Goal: Connect with others: Connect with other users

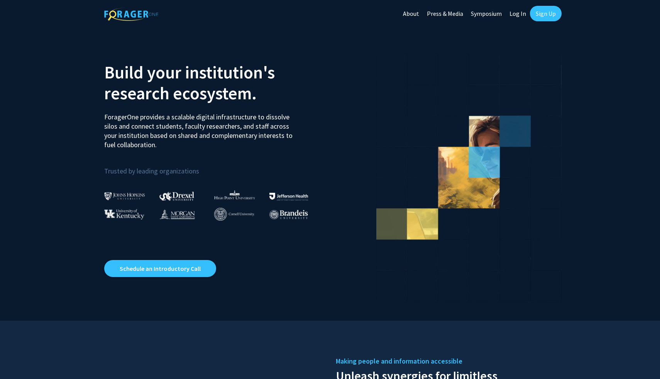
click at [523, 14] on link "Log In" at bounding box center [517, 13] width 24 height 27
select select
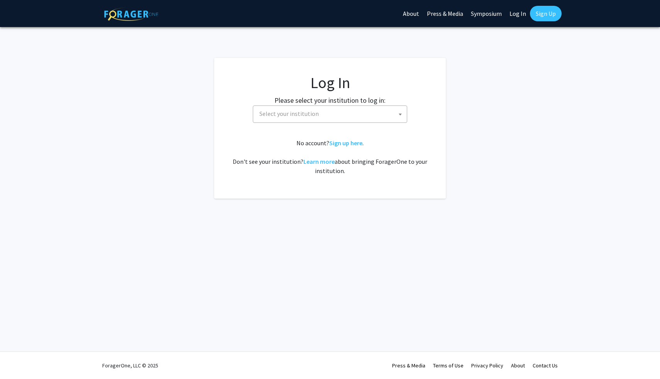
click at [385, 113] on span "Select your institution" at bounding box center [331, 114] width 150 height 16
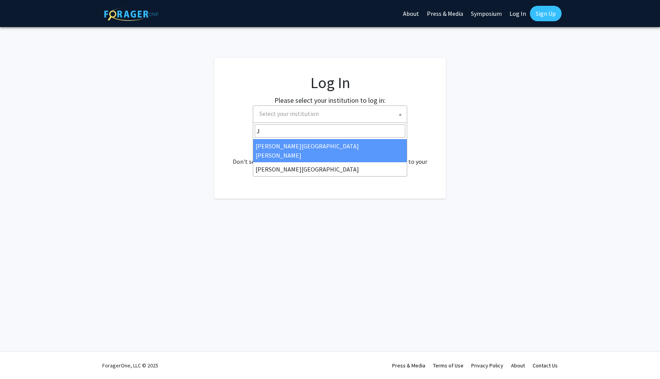
type input "Jo"
select select "1"
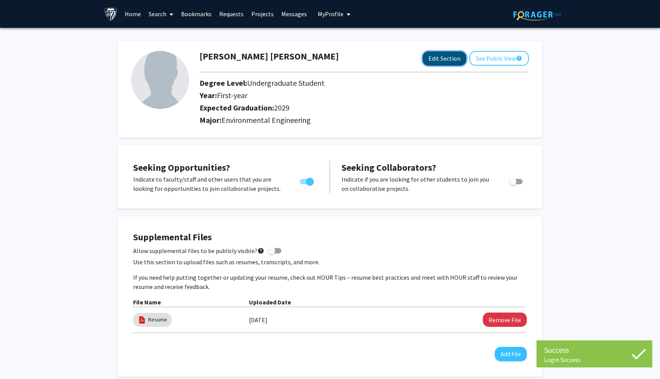
click at [454, 62] on button "Edit Section" at bounding box center [445, 58] width 44 height 14
select select "first-year"
select select "2029"
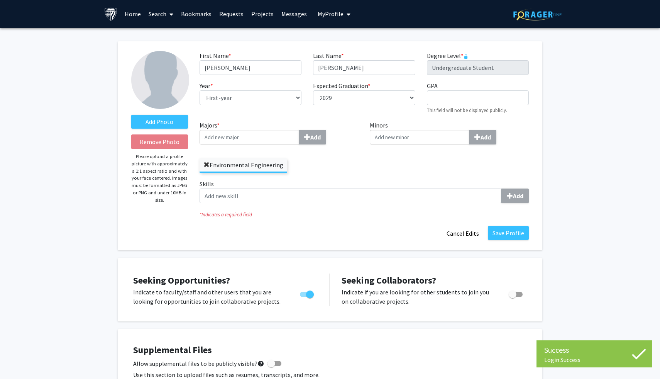
click at [205, 162] on span at bounding box center [206, 165] width 6 height 6
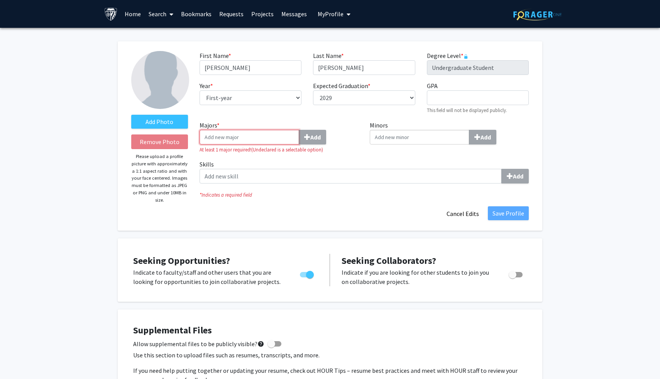
click at [249, 134] on input "Majors * Add" at bounding box center [249, 137] width 100 height 15
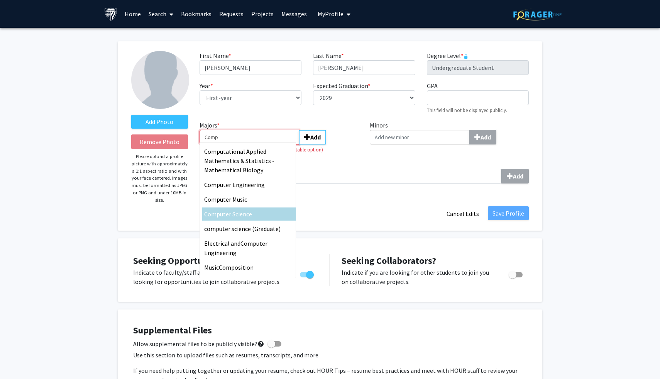
type input "Comp"
click at [234, 211] on span "uter Science" at bounding box center [236, 214] width 32 height 8
click at [234, 144] on input "Comp" at bounding box center [249, 137] width 100 height 15
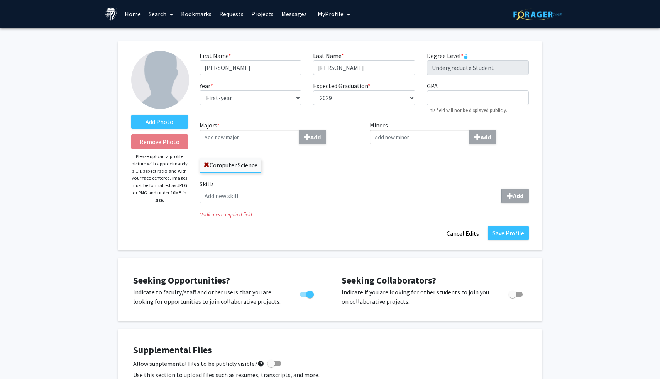
click at [364, 165] on div "Minors Add" at bounding box center [449, 149] width 171 height 59
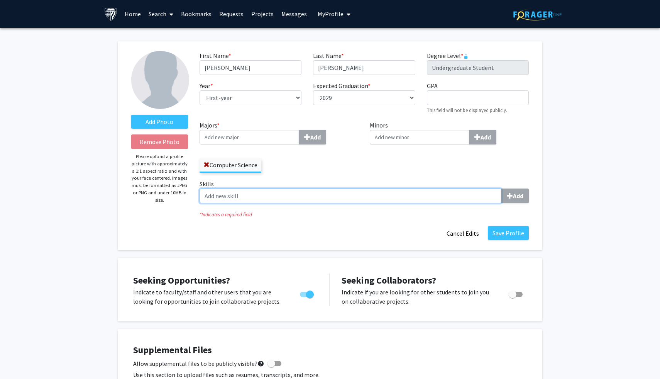
click at [337, 195] on input "Skills Add" at bounding box center [350, 195] width 302 height 15
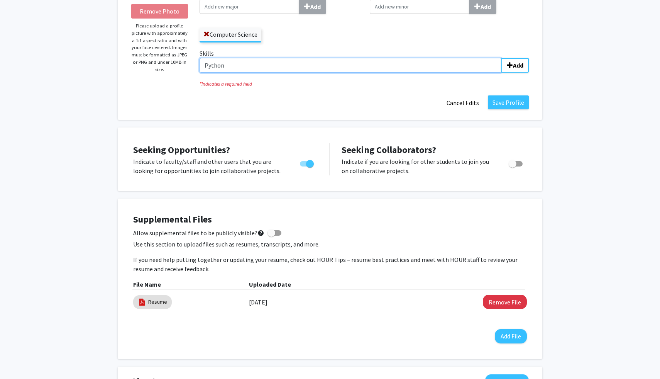
scroll to position [132, 0]
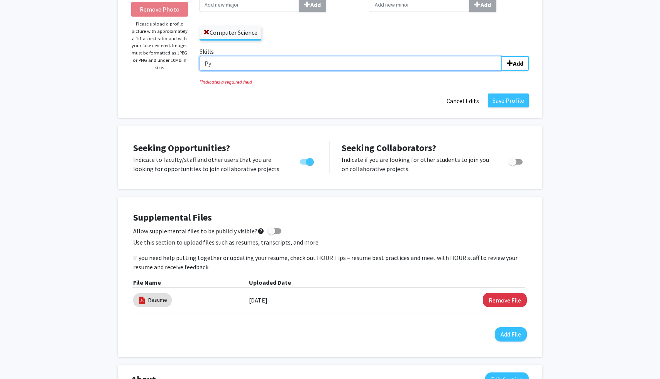
type input "P"
type input "Python, C++"
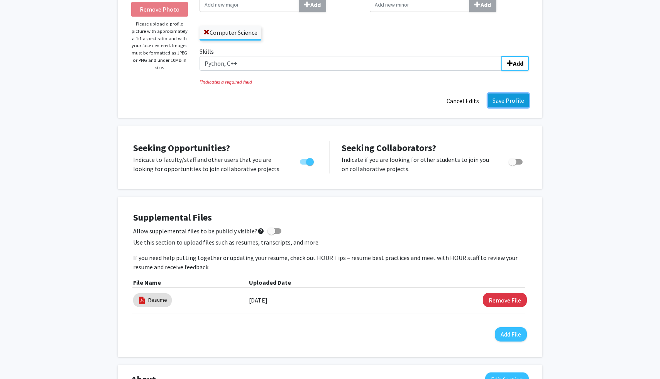
click at [494, 95] on button "Save Profile" at bounding box center [508, 100] width 41 height 14
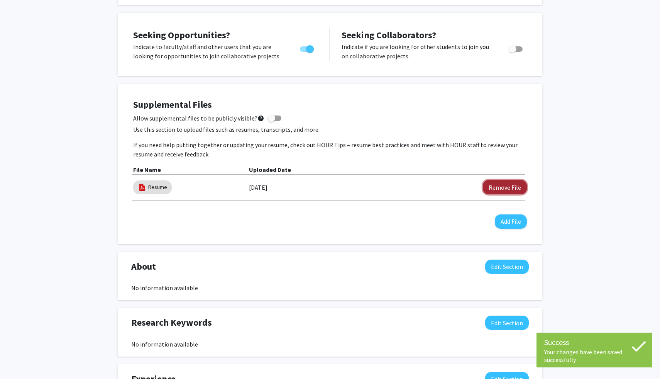
click at [506, 191] on button "Remove File" at bounding box center [505, 187] width 44 height 14
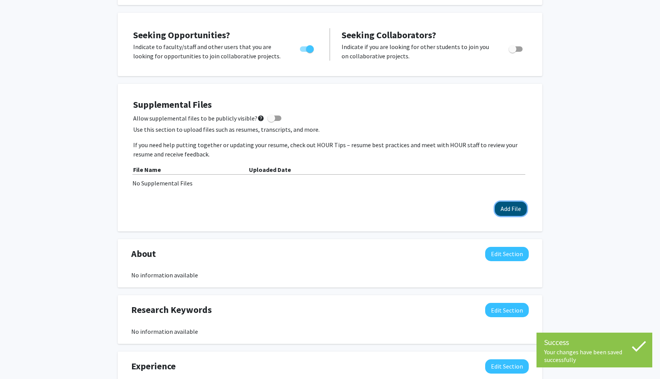
click at [500, 213] on button "Add File" at bounding box center [511, 208] width 32 height 14
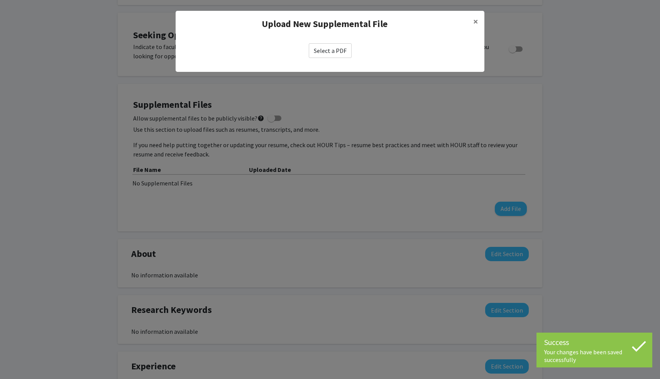
click at [336, 52] on label "Select a PDF" at bounding box center [330, 50] width 43 height 15
click at [0, 0] on input "Select a PDF" at bounding box center [0, 0] width 0 height 0
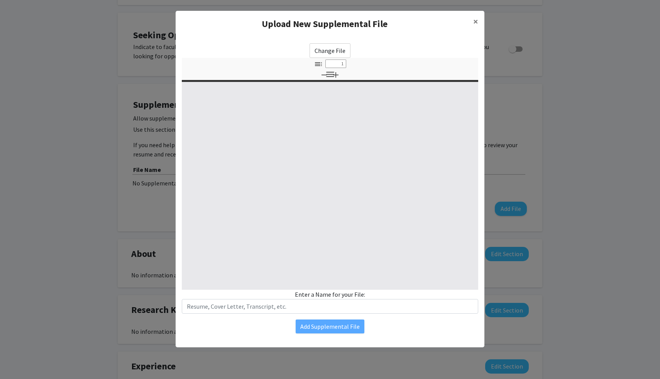
select select "custom"
type input "0"
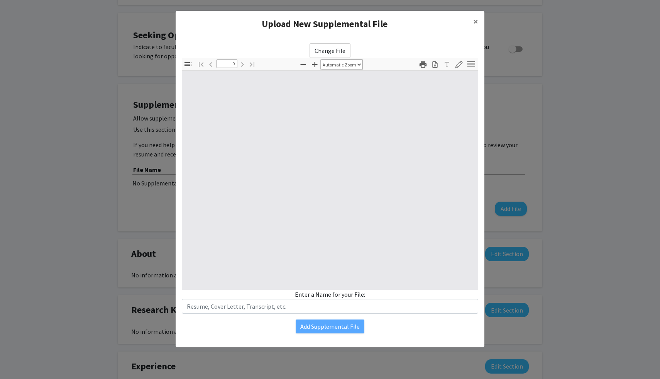
select select "custom"
type input "1"
select select "auto"
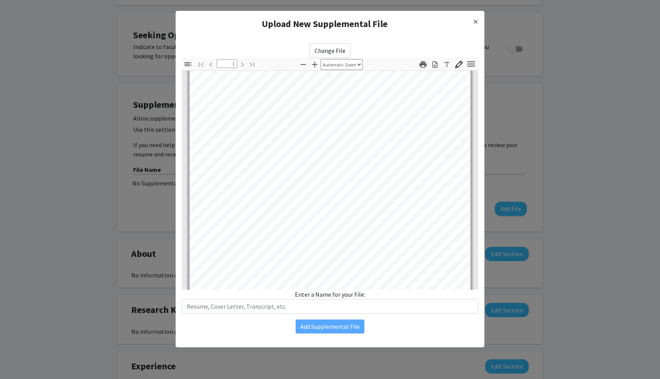
scroll to position [47, 0]
click at [477, 17] on span "×" at bounding box center [475, 21] width 5 height 12
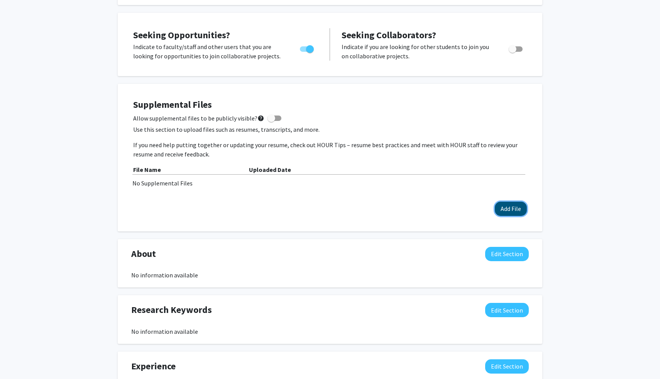
click at [497, 207] on button "Add File" at bounding box center [511, 208] width 32 height 14
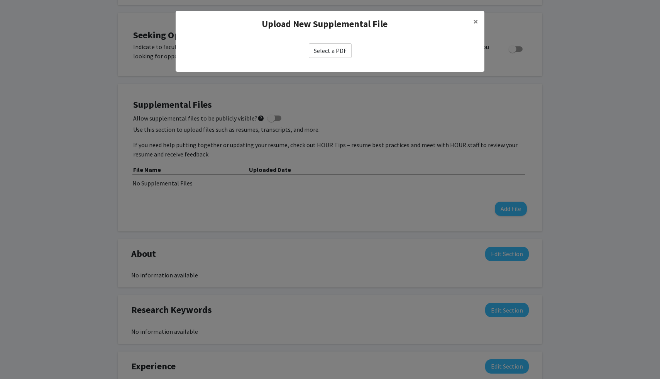
click at [340, 52] on label "Select a PDF" at bounding box center [330, 50] width 43 height 15
click at [0, 0] on input "Select a PDF" at bounding box center [0, 0] width 0 height 0
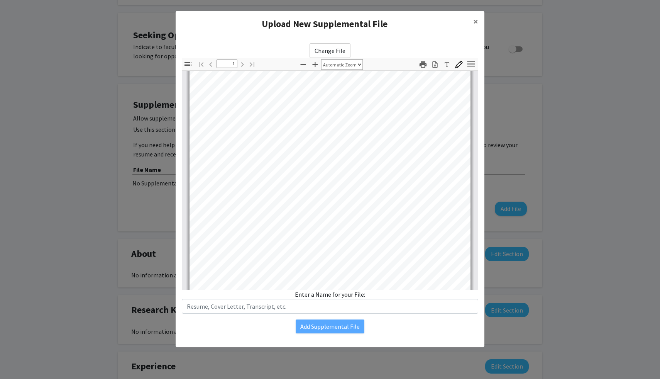
scroll to position [0, 0]
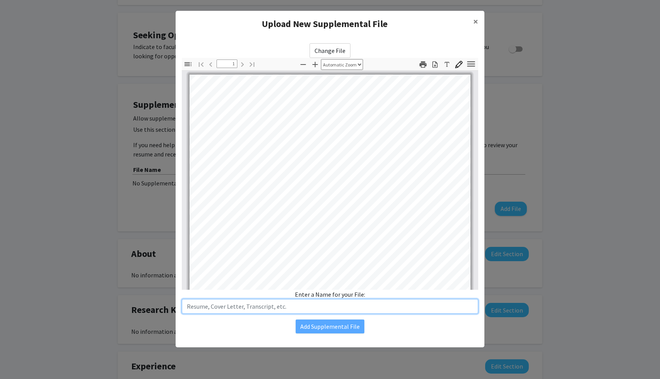
click at [330, 307] on input "text" at bounding box center [330, 306] width 296 height 15
type input "Resume"
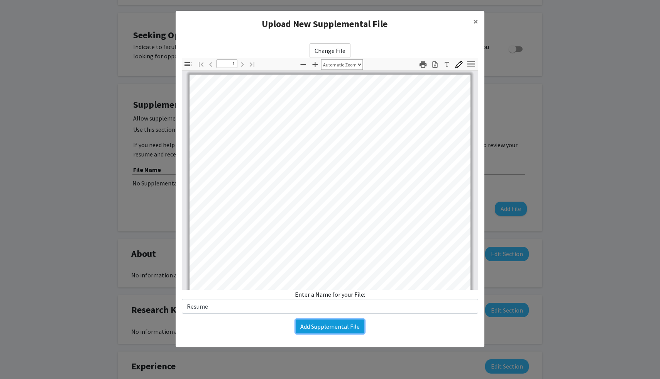
click at [340, 328] on button "Add Supplemental File" at bounding box center [330, 326] width 69 height 14
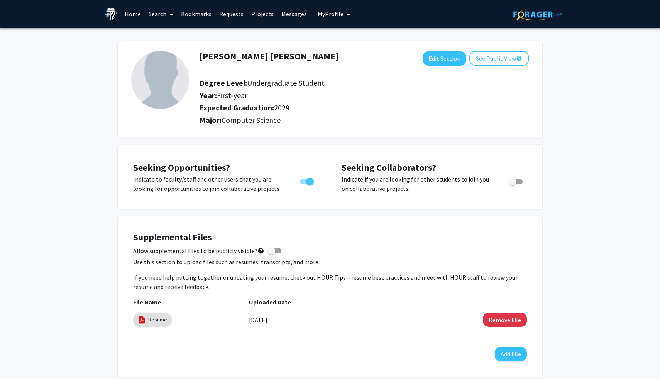
click at [274, 248] on span at bounding box center [274, 250] width 14 height 5
click at [271, 253] on input "Allow supplemental files to be publicly visible? help" at bounding box center [271, 253] width 0 height 0
checkbox input "true"
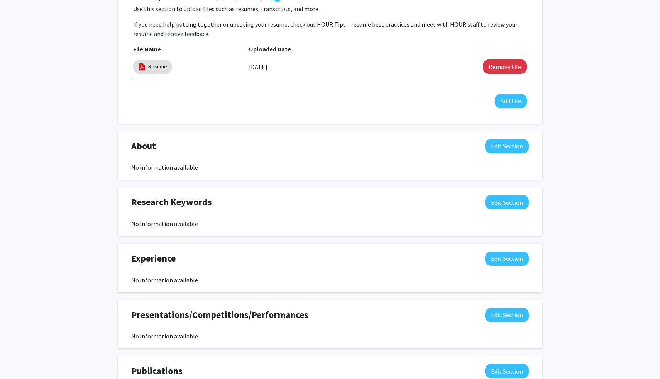
scroll to position [261, 0]
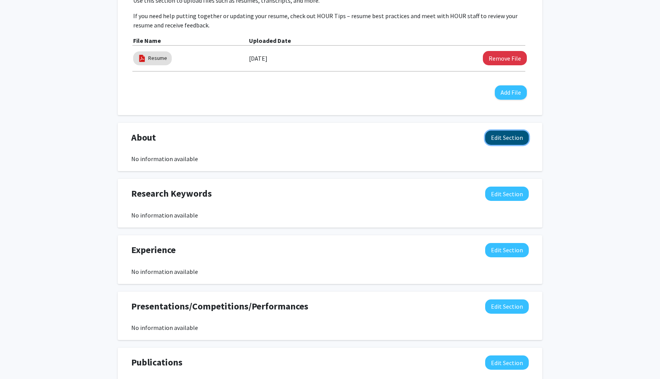
click at [501, 139] on button "Edit Section" at bounding box center [507, 137] width 44 height 14
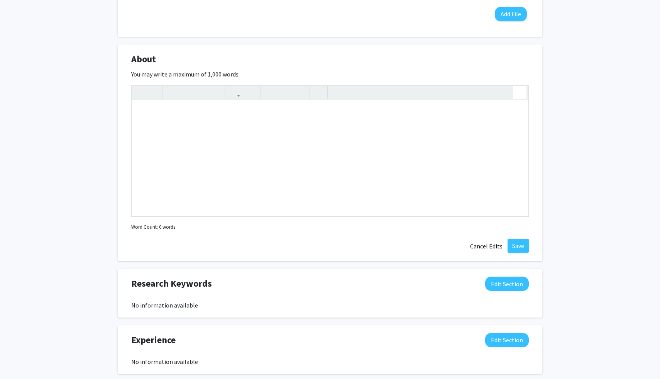
scroll to position [365, 0]
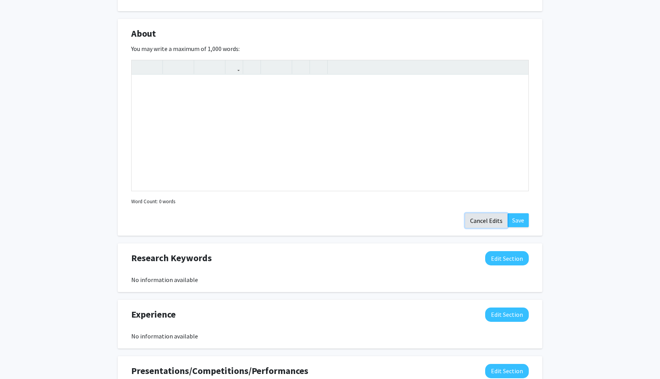
click at [496, 222] on button "Cancel Edits" at bounding box center [486, 220] width 42 height 15
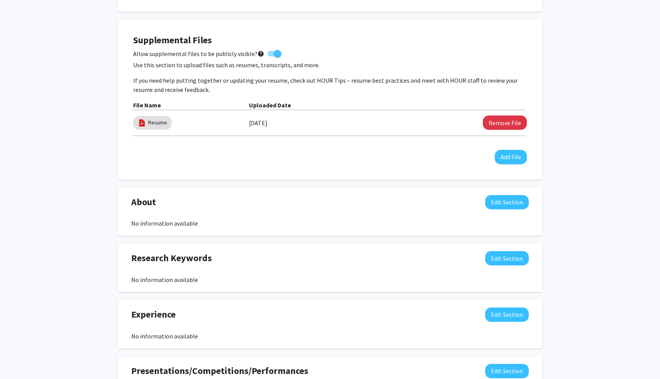
scroll to position [383, 0]
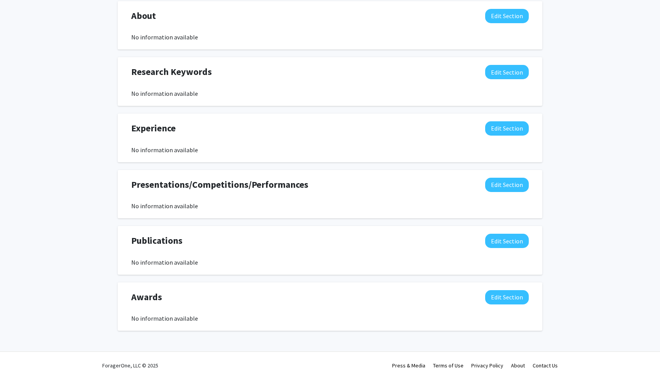
click at [573, 189] on div "Joshua Dayal Gnanamuthu Edit Section See Public View help Degree Level: Undergr…" at bounding box center [330, 0] width 660 height 710
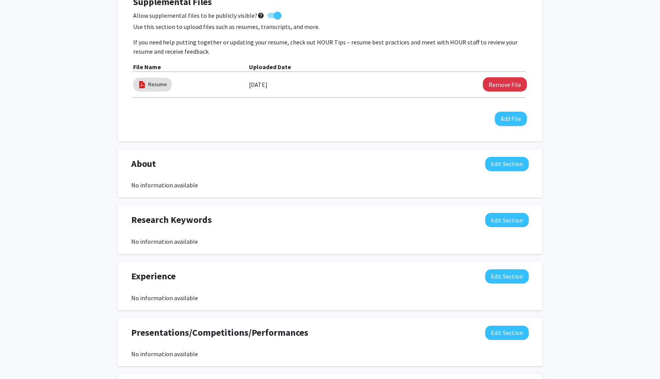
scroll to position [0, 0]
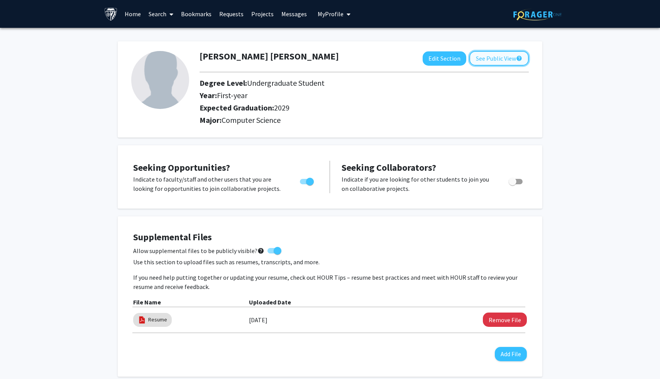
click at [484, 57] on button "See Public View help" at bounding box center [498, 58] width 59 height 15
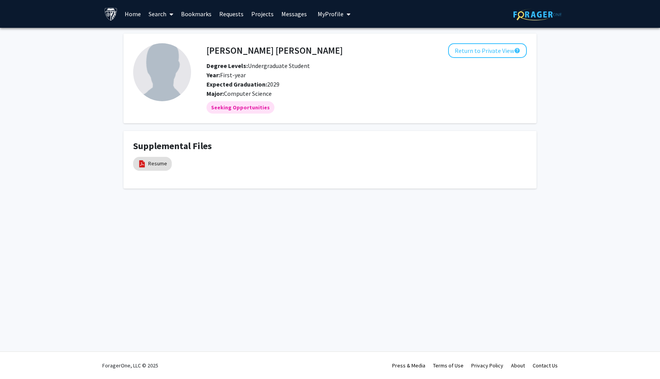
click at [153, 14] on link "Search" at bounding box center [161, 13] width 32 height 27
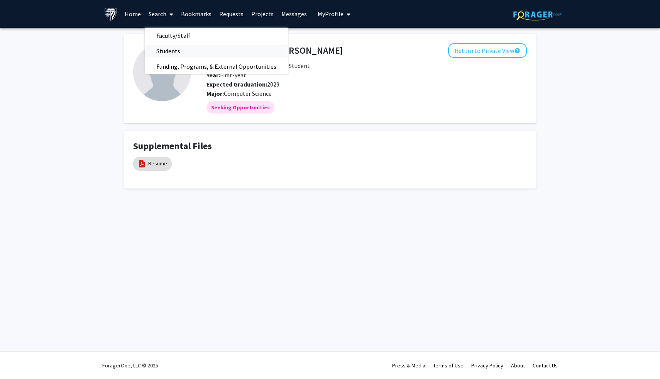
click at [173, 52] on span "Students" at bounding box center [168, 50] width 47 height 15
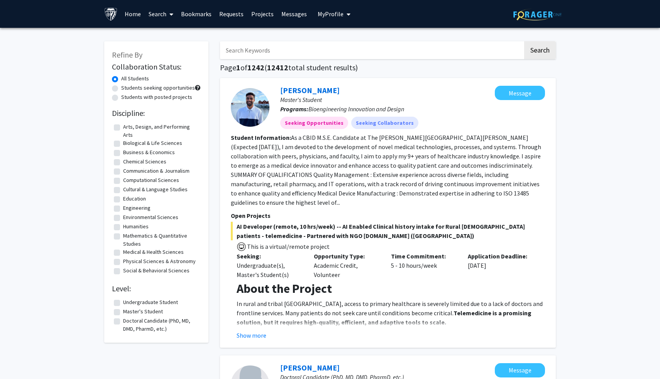
click at [123, 208] on label "Engineering" at bounding box center [136, 208] width 27 height 8
click at [123, 208] on input "Engineering" at bounding box center [125, 206] width 5 height 5
checkbox input "true"
click at [121, 88] on label "Students seeking opportunities" at bounding box center [158, 88] width 74 height 8
click at [121, 88] on input "Students seeking opportunities" at bounding box center [123, 86] width 5 height 5
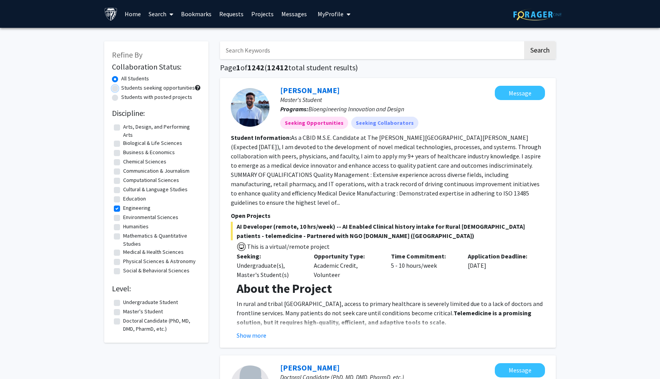
radio input "true"
click at [541, 55] on button "Search" at bounding box center [540, 50] width 32 height 18
radio input "true"
checkbox input "false"
click at [121, 87] on label "Students seeking opportunities" at bounding box center [158, 88] width 74 height 8
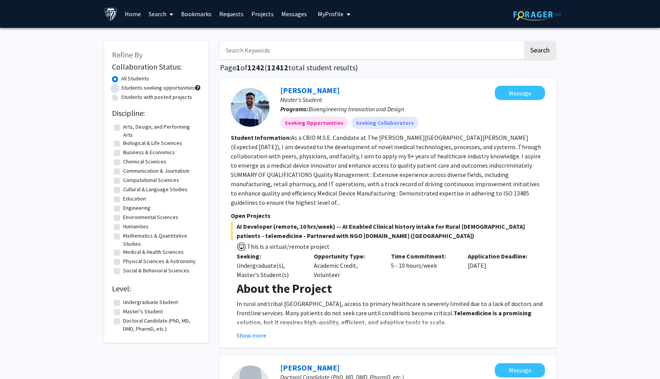
click at [121, 87] on input "Students seeking opportunities" at bounding box center [123, 86] width 5 height 5
radio input "true"
click at [123, 302] on label "Undergraduate Student" at bounding box center [150, 302] width 55 height 8
click at [123, 302] on input "Undergraduate Student" at bounding box center [125, 300] width 5 height 5
checkbox input "true"
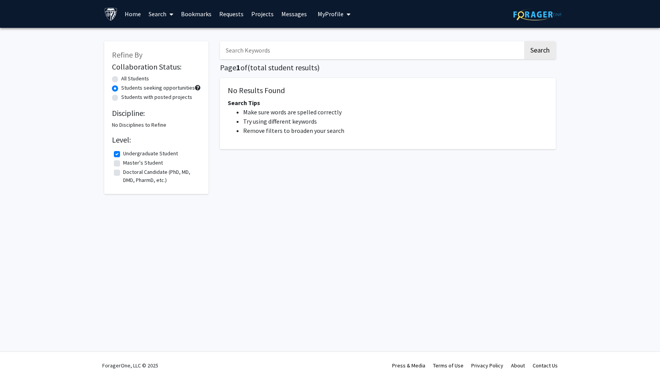
click at [121, 79] on label "All Students" at bounding box center [135, 78] width 28 height 8
click at [121, 79] on input "All Students" at bounding box center [123, 76] width 5 height 5
radio input "true"
click at [117, 147] on fg-checkbox-list "Undergraduate Student Undergraduate Student Master's Student Master's Student D…" at bounding box center [156, 166] width 89 height 39
click at [121, 88] on label "Students seeking opportunities" at bounding box center [158, 88] width 74 height 8
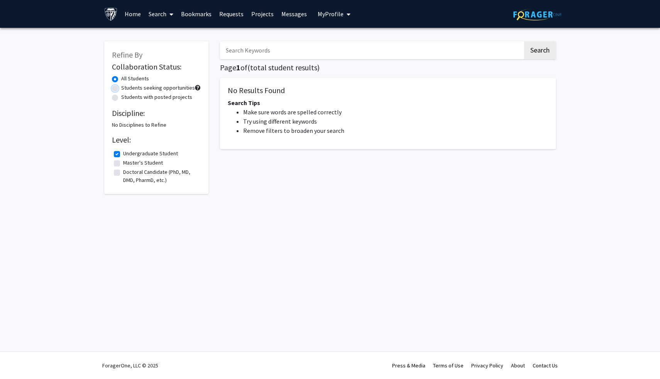
click at [121, 88] on input "Students seeking opportunities" at bounding box center [123, 86] width 5 height 5
radio input "true"
click at [121, 100] on label "Students with posted projects" at bounding box center [156, 97] width 71 height 8
click at [121, 98] on input "Students with posted projects" at bounding box center [123, 95] width 5 height 5
radio input "true"
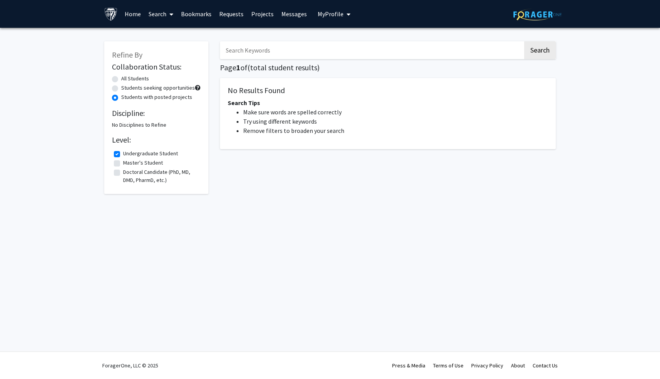
click at [123, 15] on link "Home" at bounding box center [133, 13] width 24 height 27
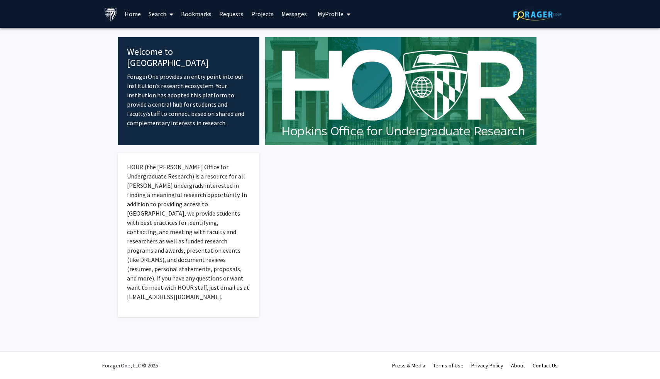
click at [147, 17] on link "Search" at bounding box center [161, 13] width 32 height 27
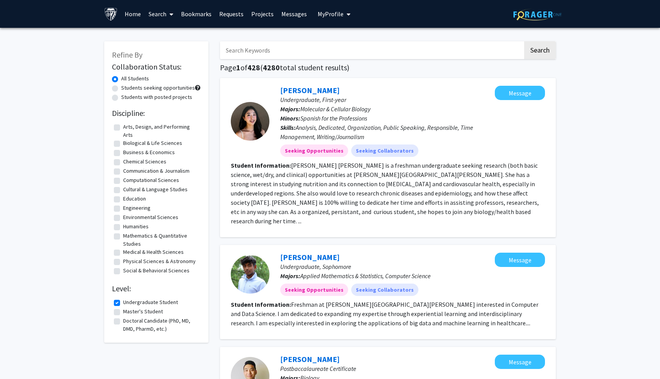
click at [123, 181] on label "Computational Sciences" at bounding box center [151, 180] width 56 height 8
click at [123, 181] on input "Computational Sciences" at bounding box center [125, 178] width 5 height 5
checkbox input "true"
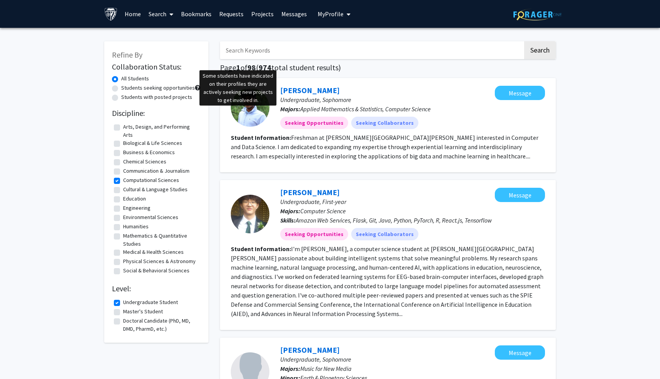
click at [195, 86] on span at bounding box center [197, 87] width 5 height 5
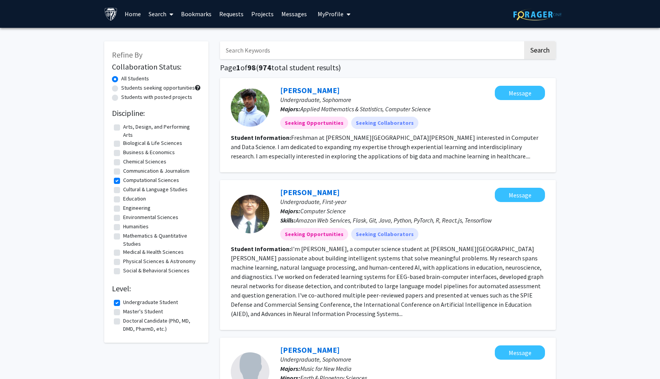
click at [195, 87] on span at bounding box center [197, 87] width 5 height 5
click at [198, 87] on span at bounding box center [197, 87] width 5 height 5
click at [121, 97] on label "Students with posted projects" at bounding box center [156, 97] width 71 height 8
click at [121, 97] on input "Students with posted projects" at bounding box center [123, 95] width 5 height 5
radio input "true"
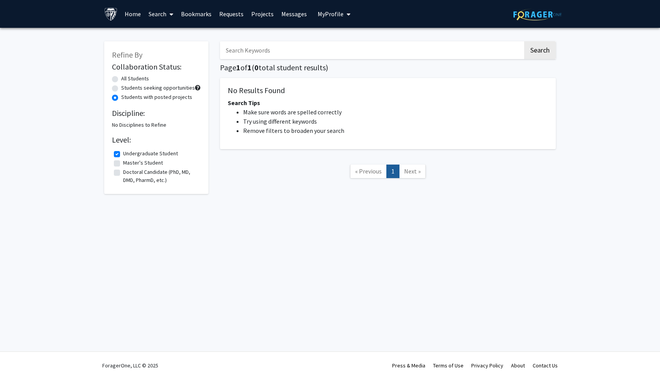
click at [121, 87] on label "Students seeking opportunities" at bounding box center [158, 88] width 74 height 8
click at [121, 87] on input "Students seeking opportunities" at bounding box center [123, 86] width 5 height 5
radio input "true"
click at [262, 14] on link "Projects" at bounding box center [262, 13] width 30 height 27
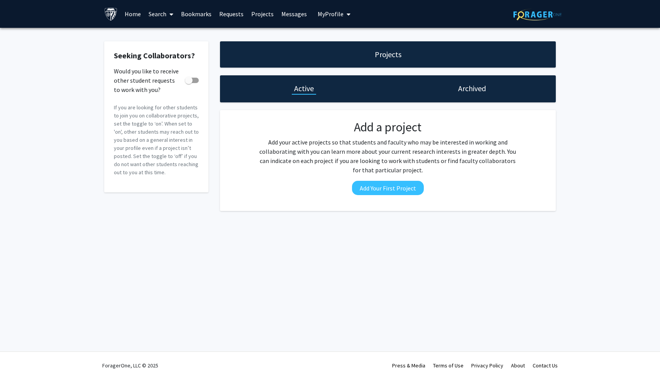
click at [167, 17] on span at bounding box center [169, 14] width 7 height 27
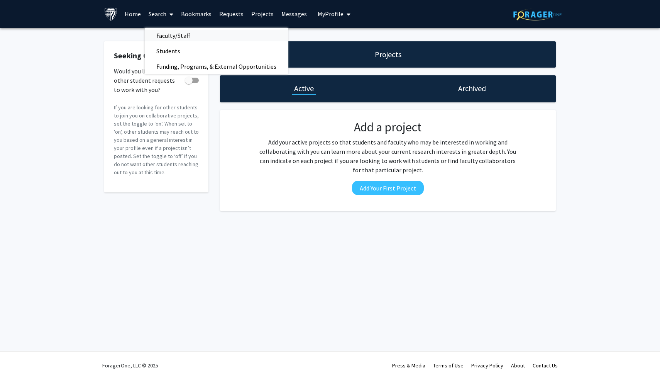
click at [164, 38] on span "Faculty/Staff" at bounding box center [173, 35] width 57 height 15
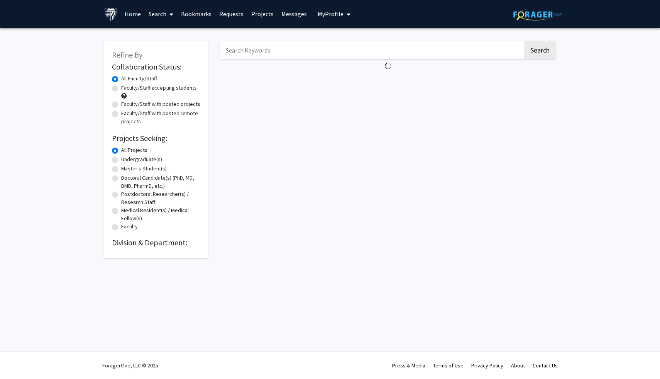
click at [121, 158] on label "Undergraduate(s)" at bounding box center [141, 159] width 41 height 8
click at [121, 158] on input "Undergraduate(s)" at bounding box center [123, 157] width 5 height 5
radio input "true"
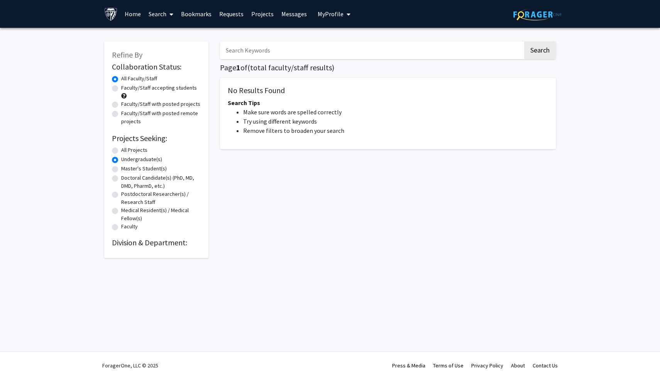
click at [121, 87] on label "Faculty/Staff accepting students" at bounding box center [159, 88] width 76 height 8
click at [121, 87] on input "Faculty/Staff accepting students" at bounding box center [123, 86] width 5 height 5
radio input "true"
click at [121, 80] on label "All Faculty/Staff" at bounding box center [139, 78] width 36 height 8
click at [121, 79] on input "All Faculty/Staff" at bounding box center [123, 76] width 5 height 5
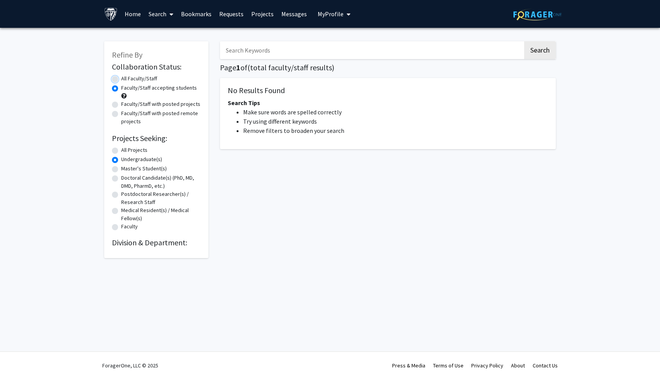
radio input "true"
click at [121, 150] on label "All Projects" at bounding box center [134, 150] width 26 height 8
click at [121, 150] on input "All Projects" at bounding box center [123, 148] width 5 height 5
radio input "true"
click at [95, 88] on div "Refine By Collaboration Status: Collaboration Status All Faculty/Staff Collabor…" at bounding box center [330, 151] width 660 height 247
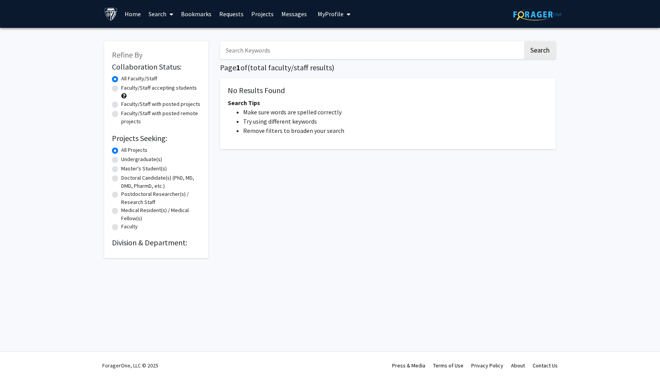
click at [247, 13] on link "Projects" at bounding box center [262, 13] width 30 height 27
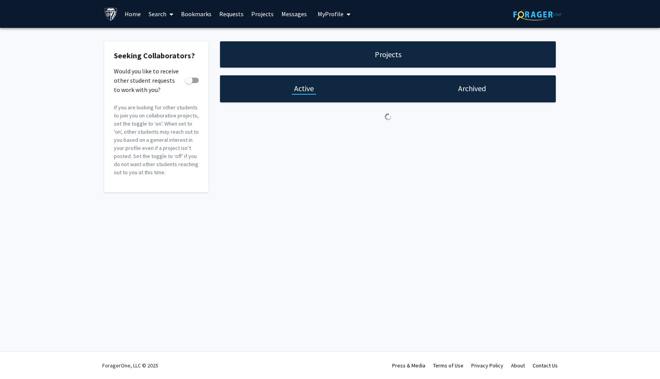
click at [161, 15] on link "Search" at bounding box center [161, 13] width 32 height 27
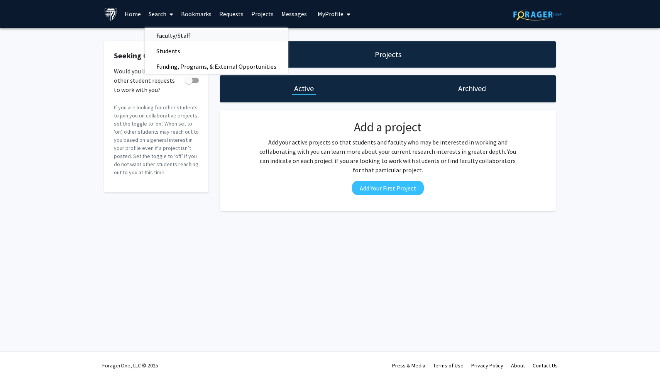
click at [169, 32] on span "Faculty/Staff" at bounding box center [173, 35] width 57 height 15
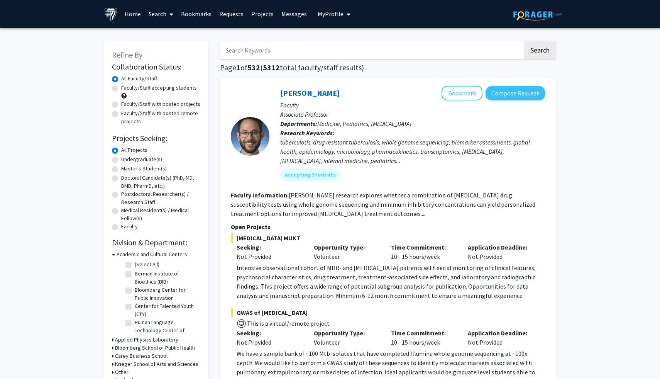
click at [121, 159] on label "Undergraduate(s)" at bounding box center [141, 159] width 41 height 8
click at [121, 159] on input "Undergraduate(s)" at bounding box center [123, 157] width 5 height 5
radio input "true"
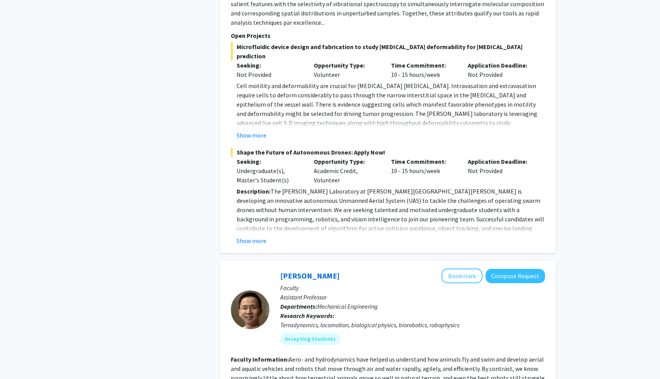
scroll to position [3208, 0]
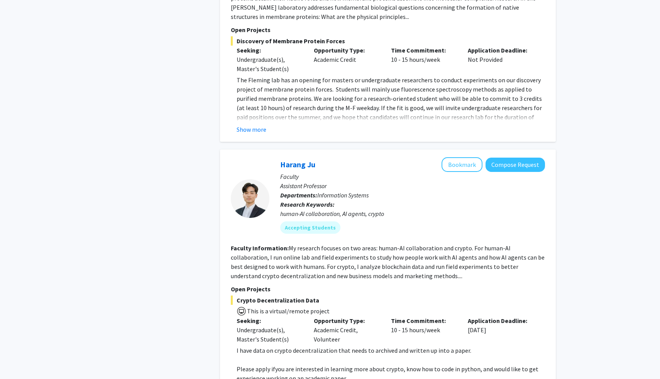
scroll to position [1687, 0]
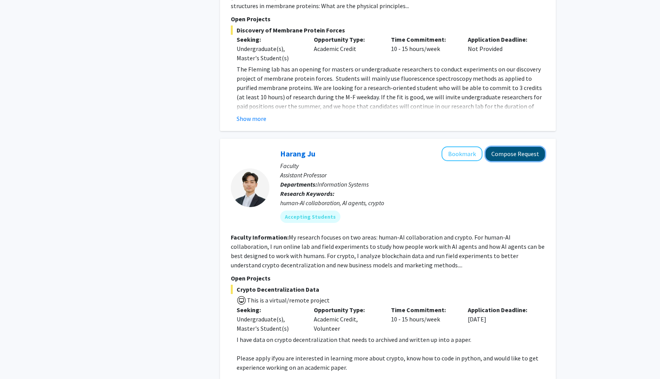
click at [516, 147] on button "Compose Request" at bounding box center [514, 154] width 59 height 14
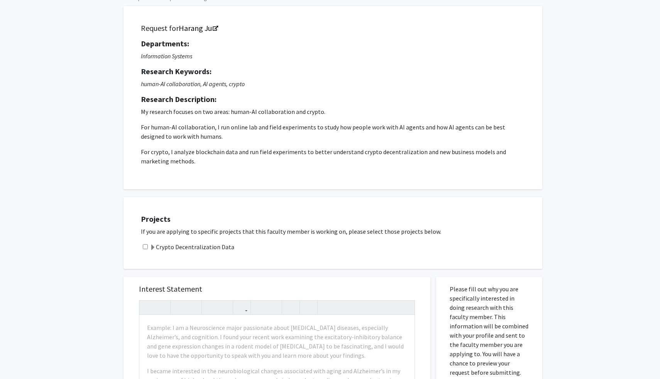
scroll to position [37, 0]
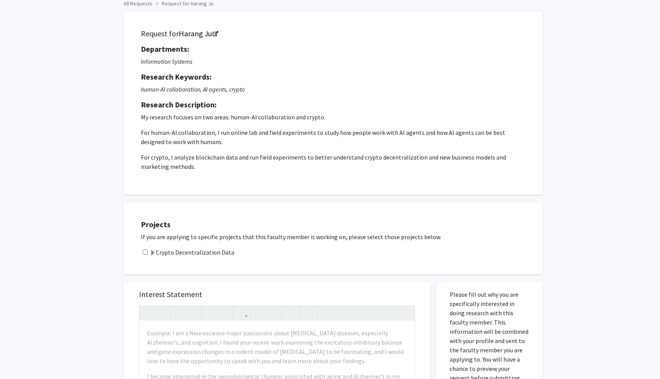
click at [144, 251] on input "checkbox" at bounding box center [145, 251] width 5 height 5
checkbox input "true"
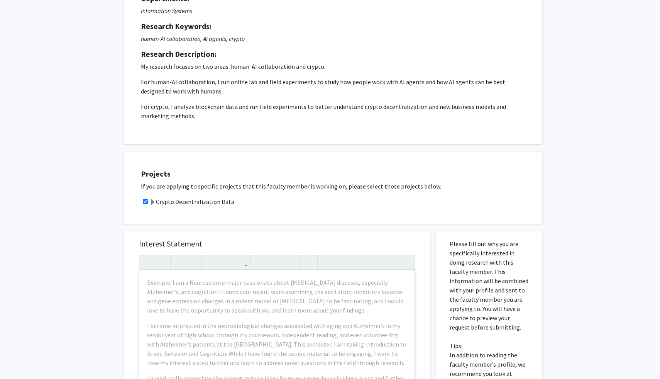
scroll to position [0, 0]
